Goal: Information Seeking & Learning: Learn about a topic

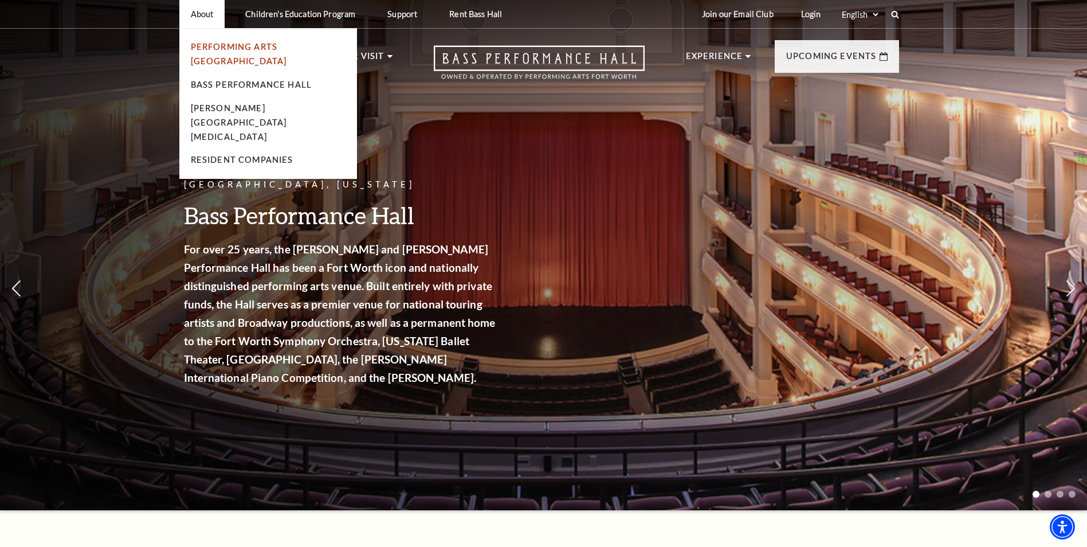
click at [260, 47] on link "Performing Arts [GEOGRAPHIC_DATA]" at bounding box center [239, 54] width 96 height 24
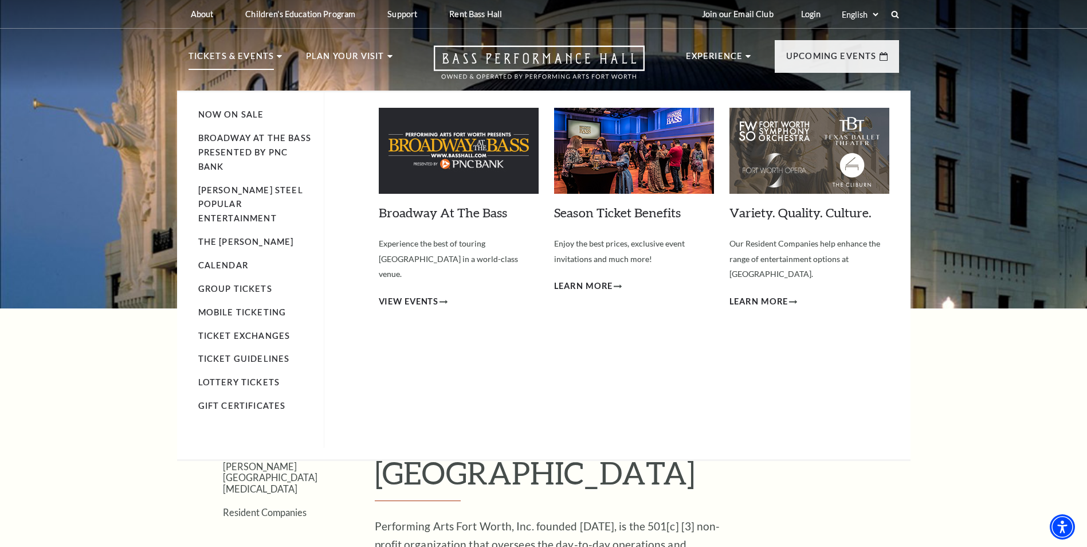
click at [233, 258] on li "Calendar" at bounding box center [255, 265] width 114 height 14
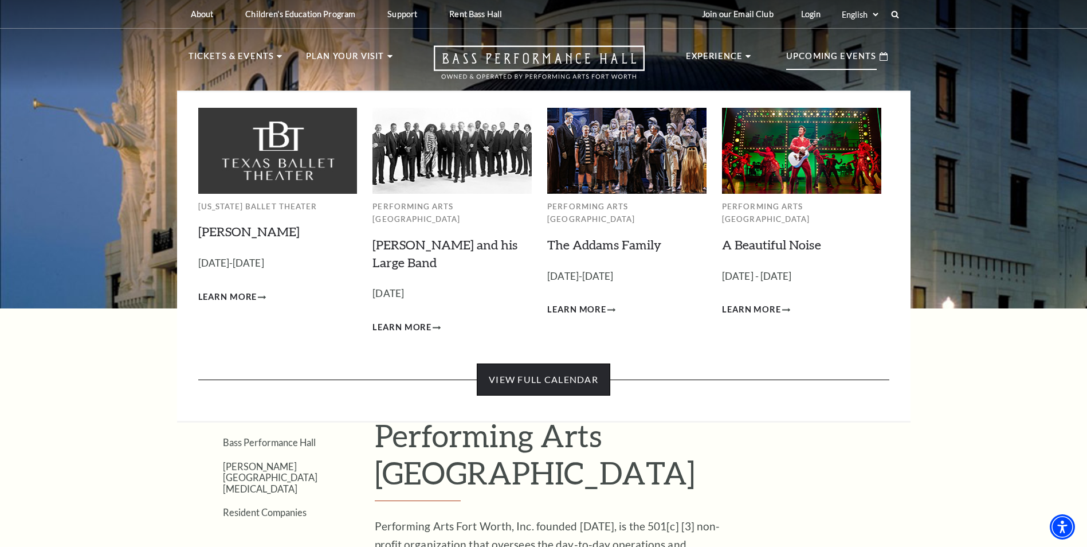
click at [533, 372] on link "View Full Calendar" at bounding box center [544, 379] width 134 height 32
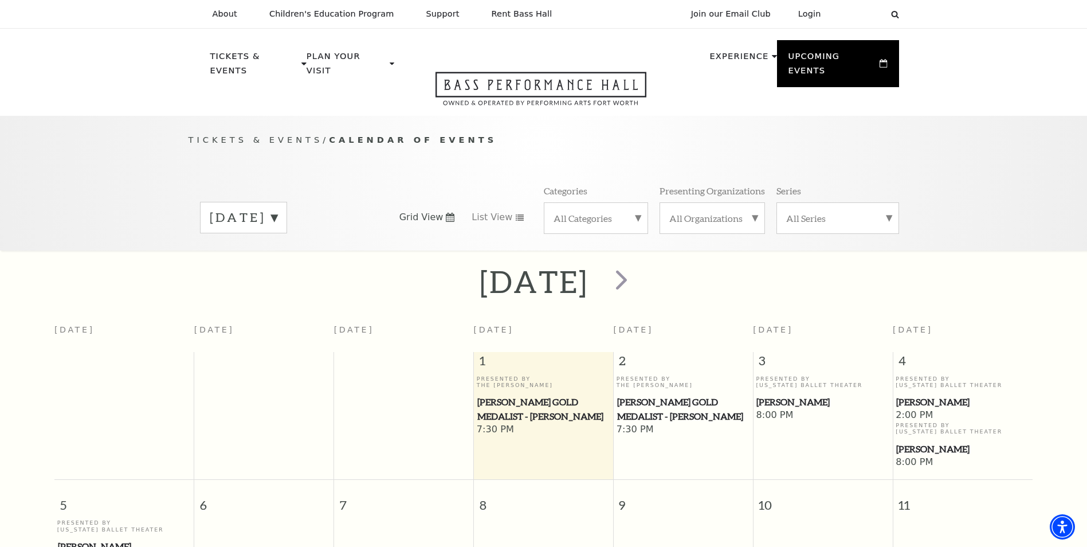
click at [277, 209] on label "October 2025" at bounding box center [244, 218] width 68 height 18
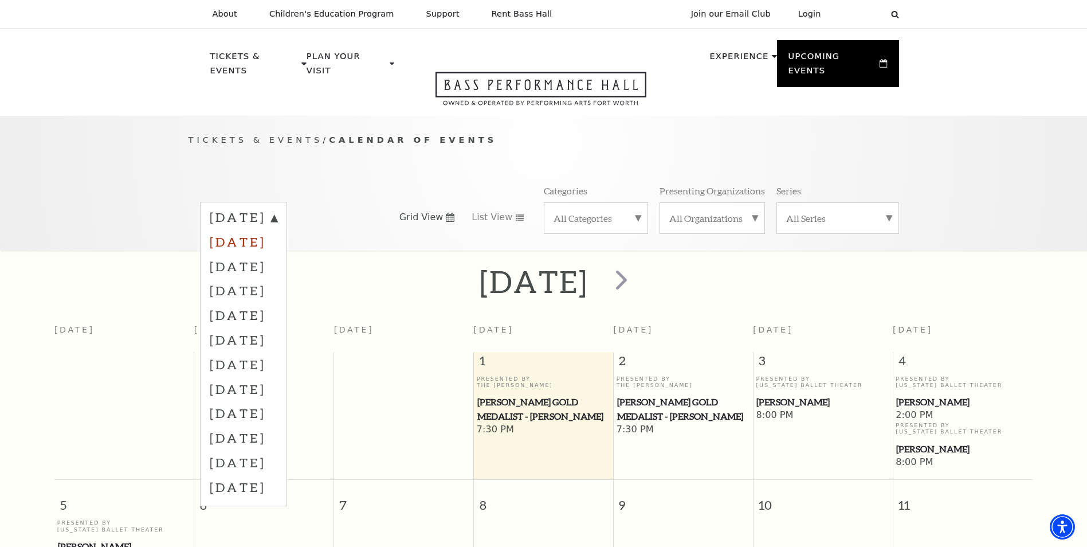
click at [277, 229] on label "November 2025" at bounding box center [244, 241] width 68 height 25
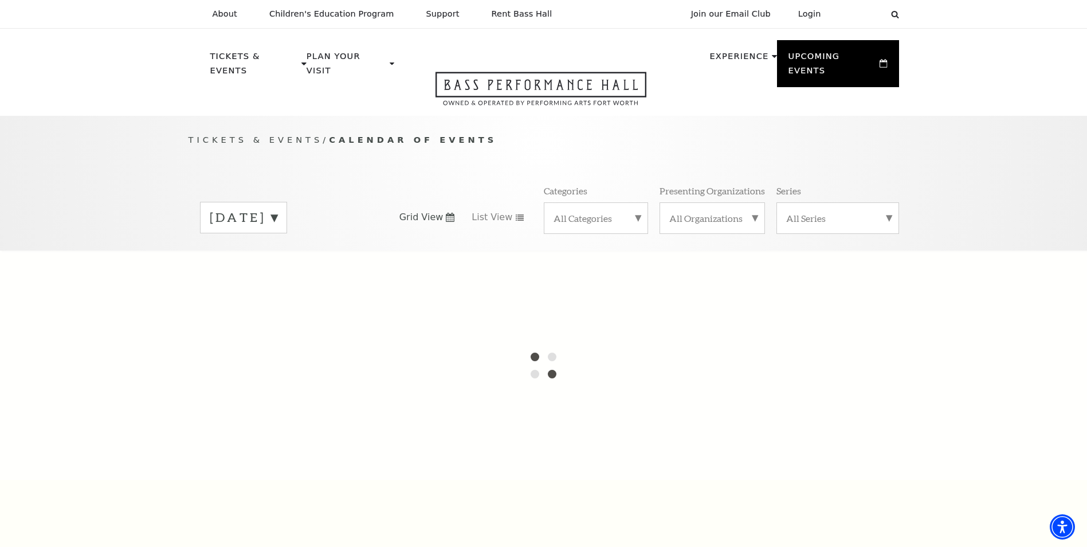
click at [277, 209] on label "October 2025" at bounding box center [244, 218] width 68 height 18
click at [277, 229] on label "November 2025" at bounding box center [244, 241] width 68 height 25
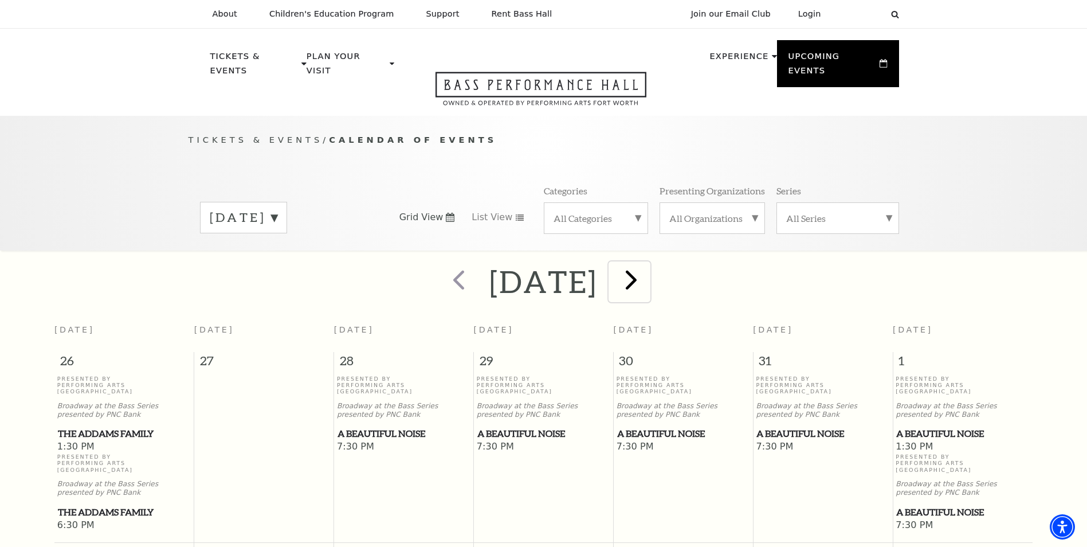
click at [647, 270] on span "next" at bounding box center [631, 279] width 33 height 33
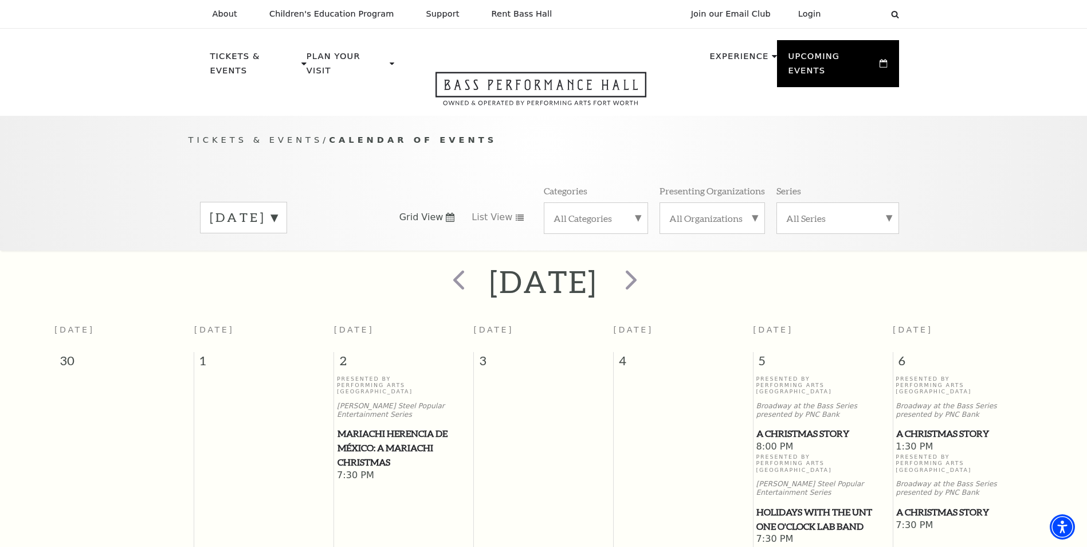
click at [277, 209] on label "December 2025" at bounding box center [244, 218] width 68 height 18
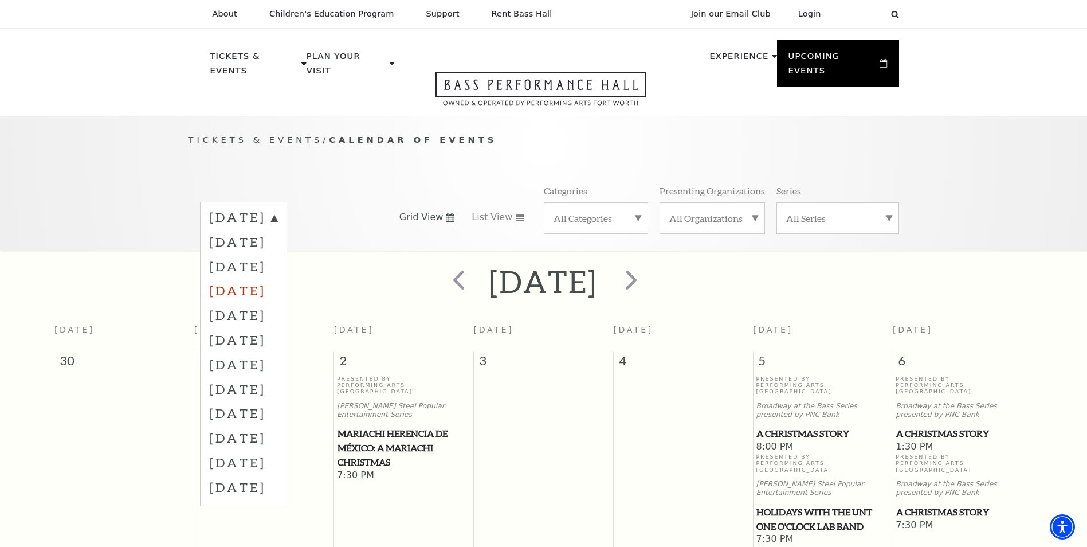
click at [277, 278] on label "January 2026" at bounding box center [244, 290] width 68 height 25
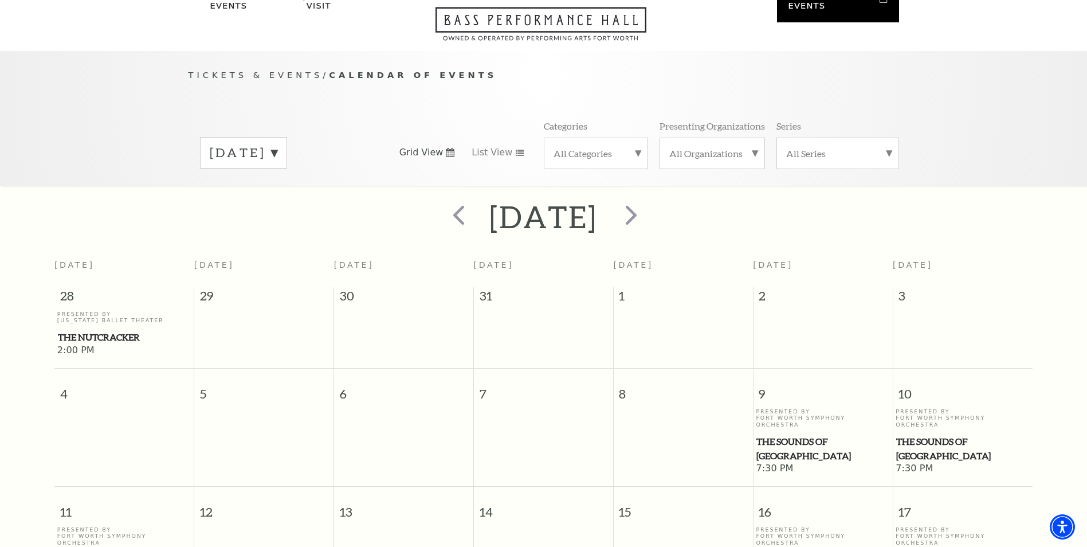
scroll to position [44, 0]
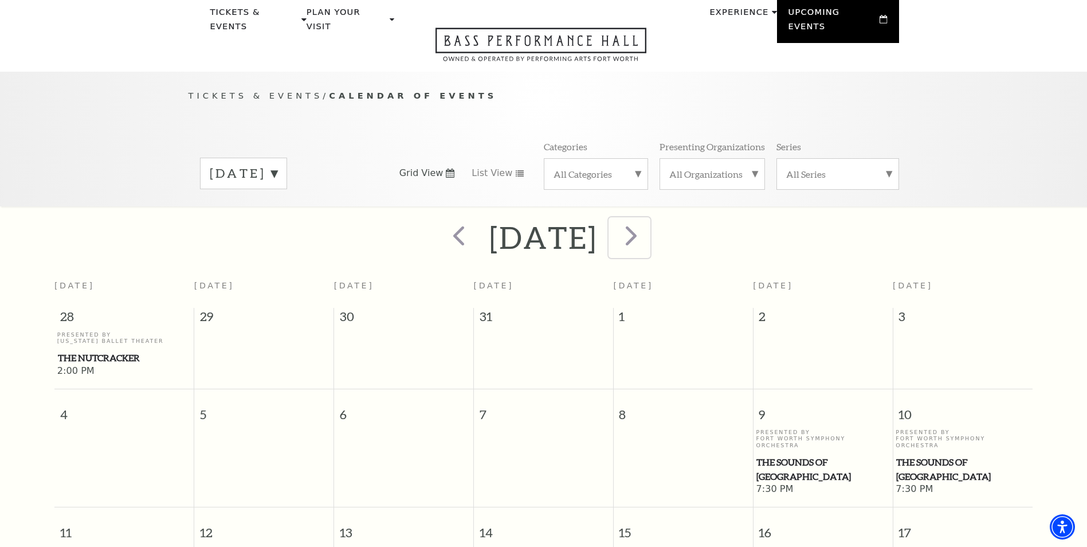
click at [647, 225] on span "next" at bounding box center [631, 235] width 33 height 33
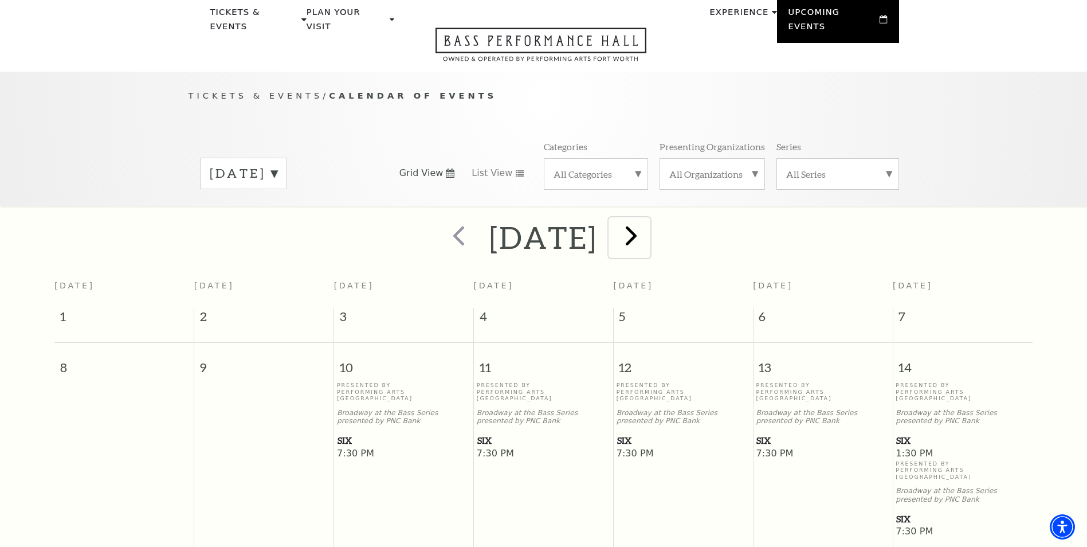
click at [647, 233] on span "next" at bounding box center [631, 235] width 33 height 33
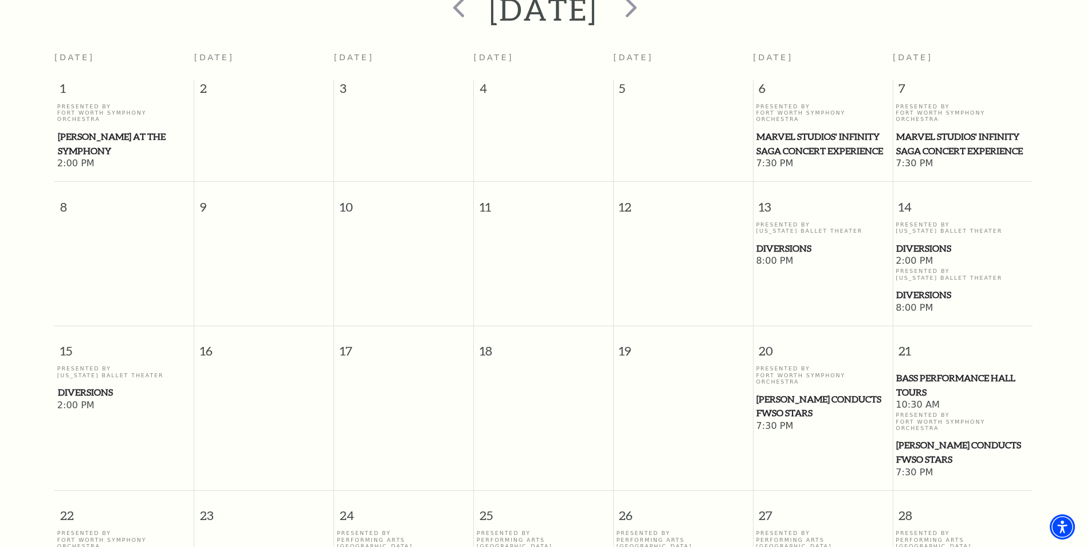
scroll to position [273, 0]
